Goal: Find specific page/section: Find specific page/section

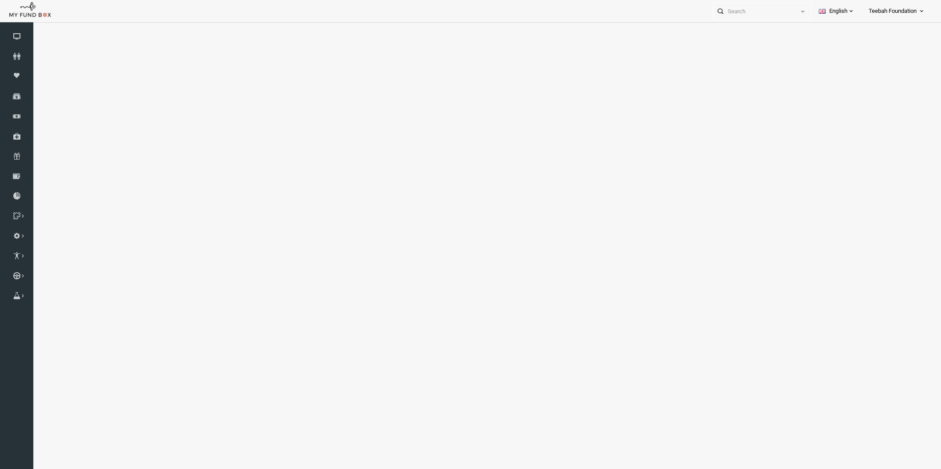
click at [10, 59] on icon at bounding box center [16, 56] width 33 height 7
select select "100"
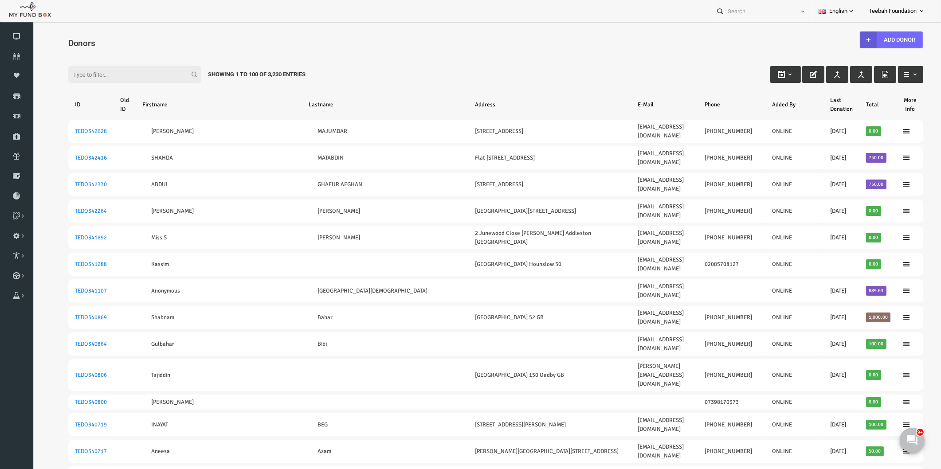
click at [346, 94] on th "Lastname" at bounding box center [367, 104] width 166 height 23
click at [139, 71] on input "Filter:" at bounding box center [116, 74] width 133 height 17
